Goal: Task Accomplishment & Management: Manage account settings

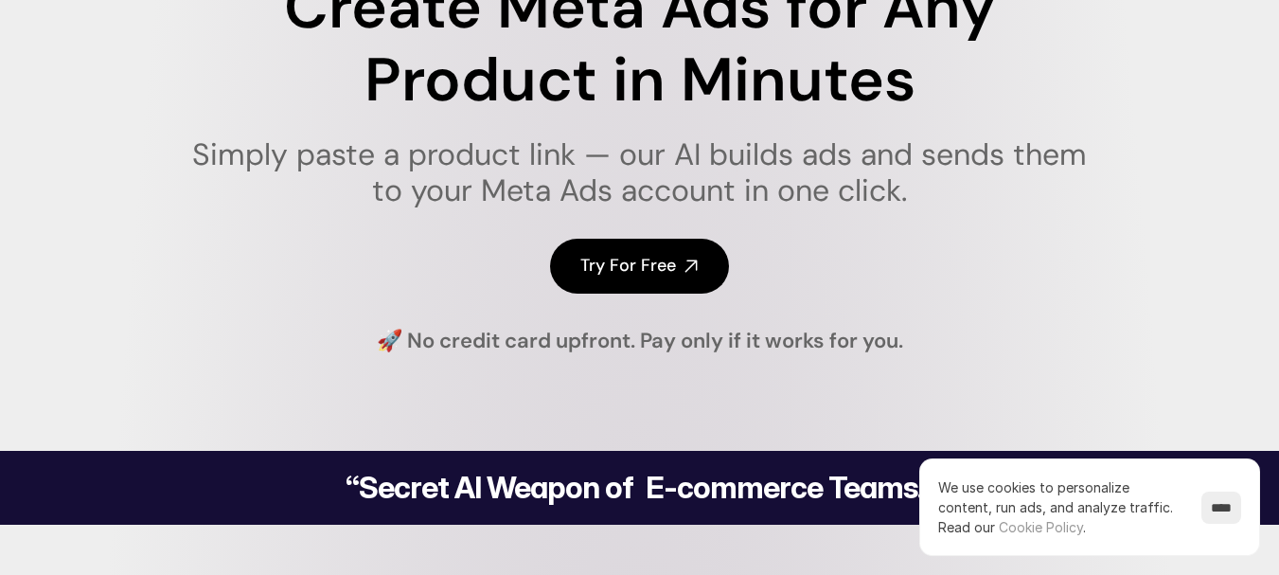
scroll to position [125, 0]
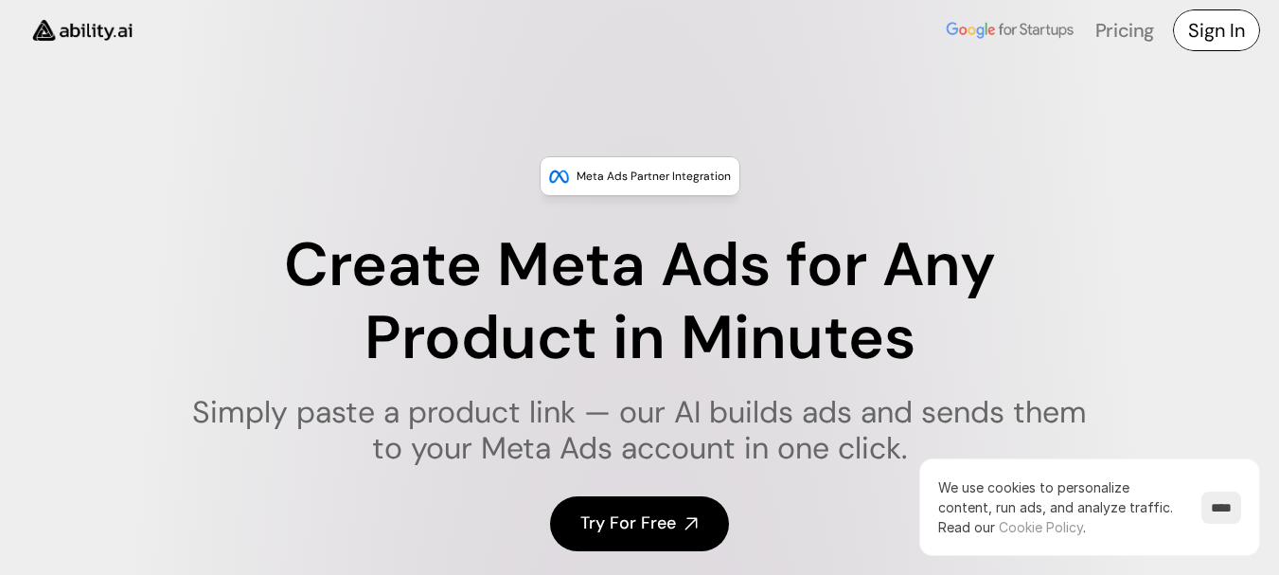
click at [1205, 37] on h4 "Sign In" at bounding box center [1216, 30] width 57 height 27
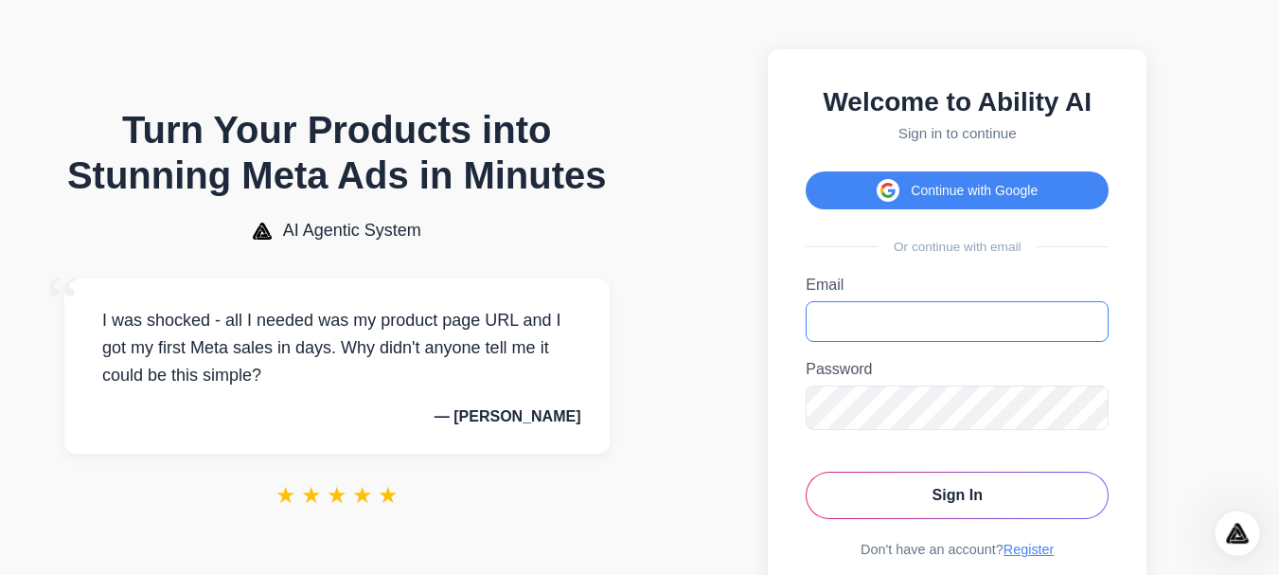
click at [822, 330] on input "Email" at bounding box center [957, 321] width 303 height 41
type input "**********"
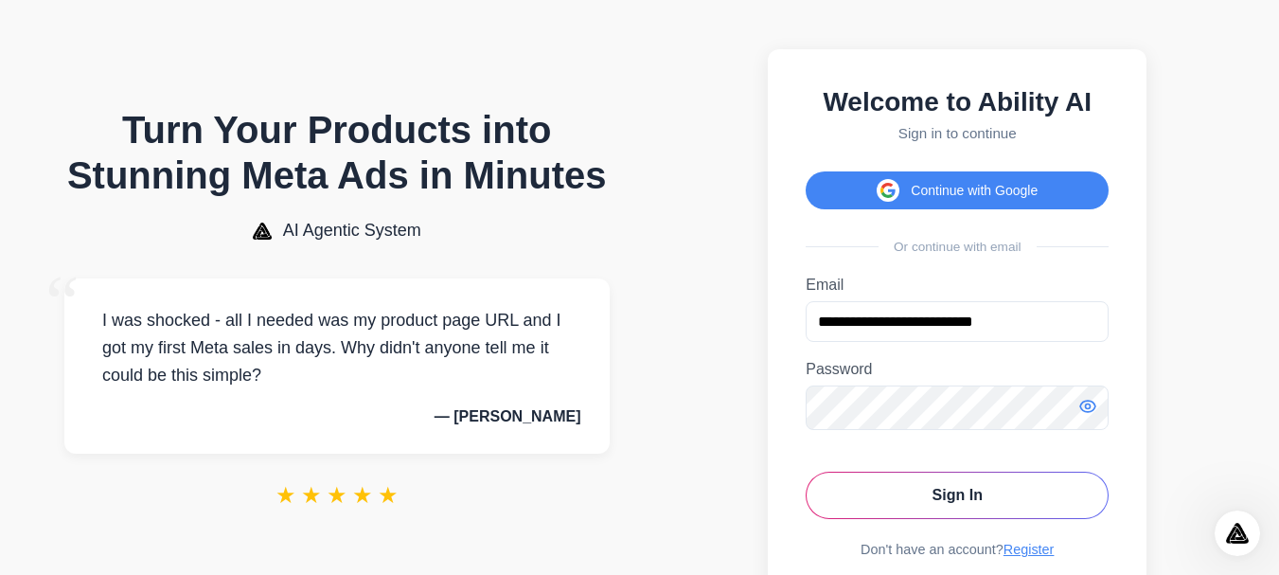
click at [1091, 409] on icon "Toggle password visibility" at bounding box center [1088, 406] width 5 height 5
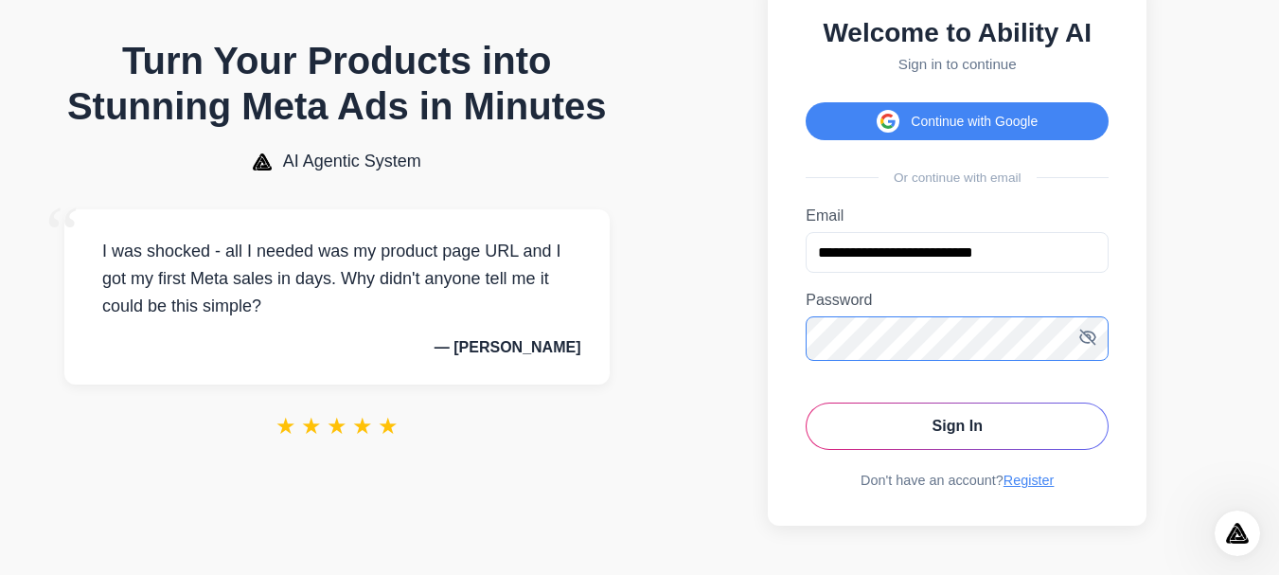
scroll to position [96, 0]
